Goal: Find specific page/section: Find specific page/section

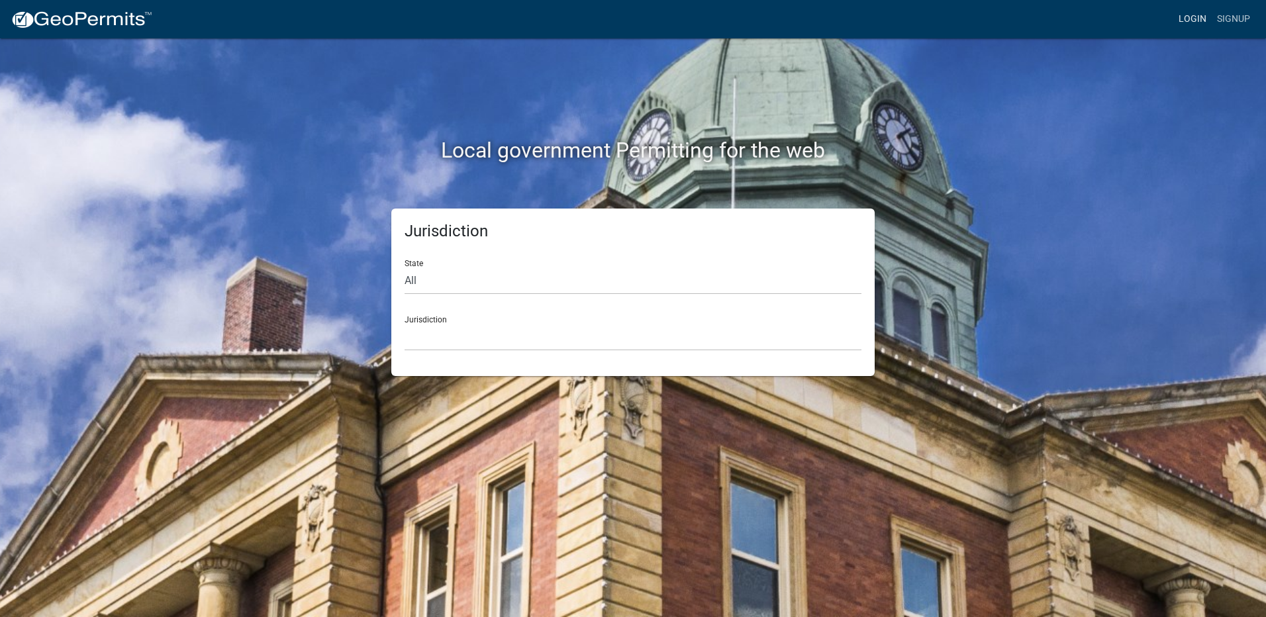
click at [1176, 16] on link "Login" at bounding box center [1192, 19] width 38 height 25
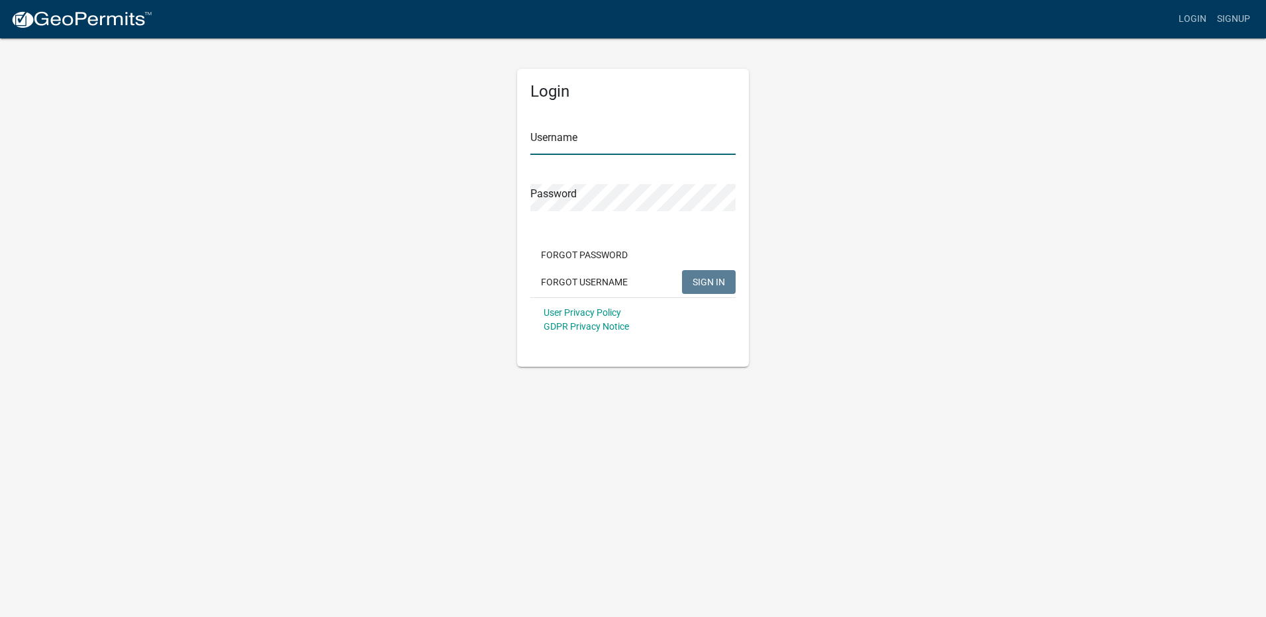
type input "Maeser Plumbing"
click at [699, 281] on span "SIGN IN" at bounding box center [709, 281] width 32 height 11
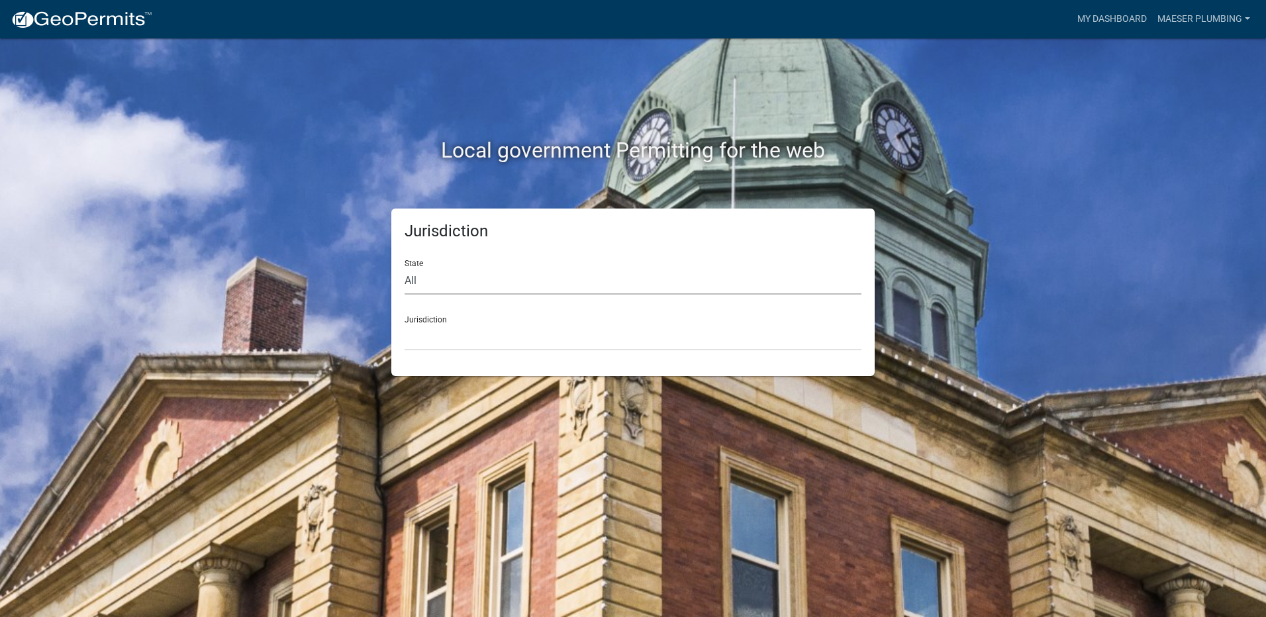
click at [459, 273] on select "All [US_STATE] [US_STATE] [US_STATE] [US_STATE] [US_STATE] [US_STATE] [US_STATE…" at bounding box center [633, 280] width 457 height 27
select select "[US_STATE]"
click at [405, 267] on select "All [US_STATE] [US_STATE] [US_STATE] [US_STATE] [US_STATE] [US_STATE] [US_STATE…" at bounding box center [633, 280] width 457 height 27
click at [436, 336] on select "City of [GEOGRAPHIC_DATA], [US_STATE] City of [GEOGRAPHIC_DATA], [US_STATE] Cit…" at bounding box center [633, 337] width 457 height 27
